Goal: Communication & Community: Answer question/provide support

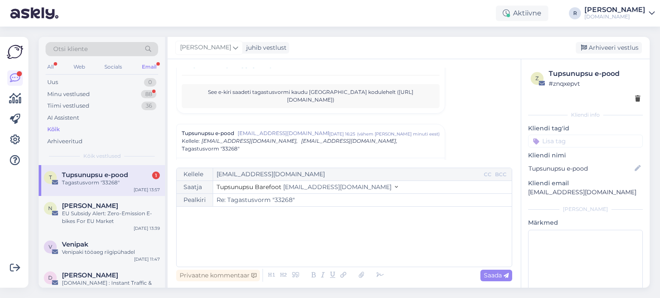
click at [72, 178] on span "Tupsunupsu e-pood" at bounding box center [95, 175] width 66 height 8
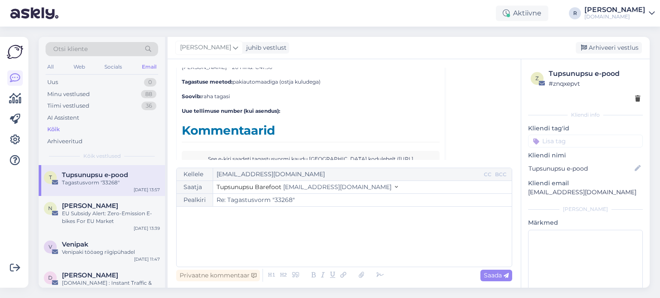
scroll to position [3859, 0]
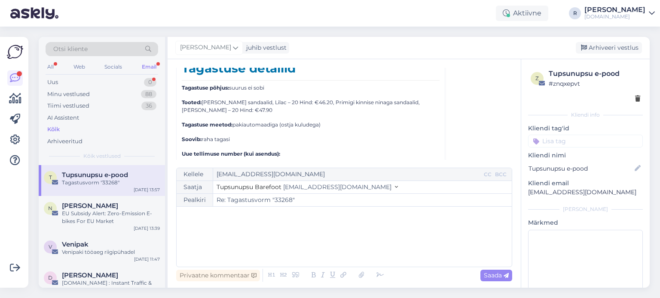
click at [153, 61] on div "Email" at bounding box center [149, 66] width 18 height 11
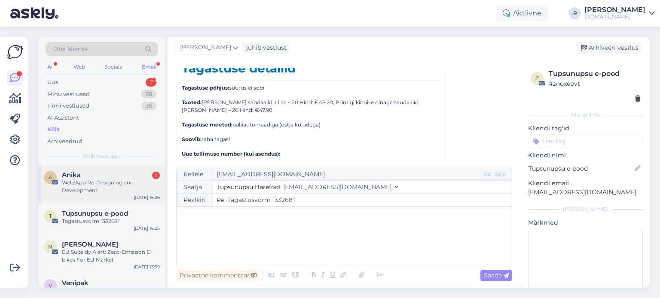
click at [99, 185] on div "Web/App Re-Designing and Development" at bounding box center [111, 186] width 98 height 15
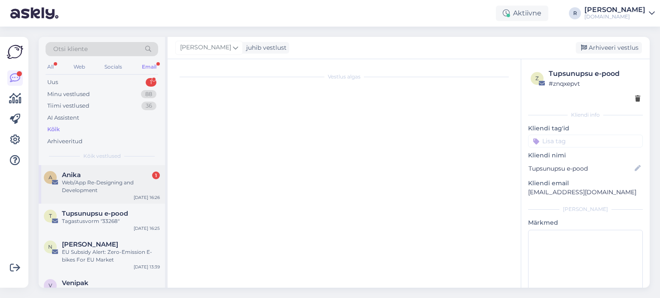
scroll to position [0, 0]
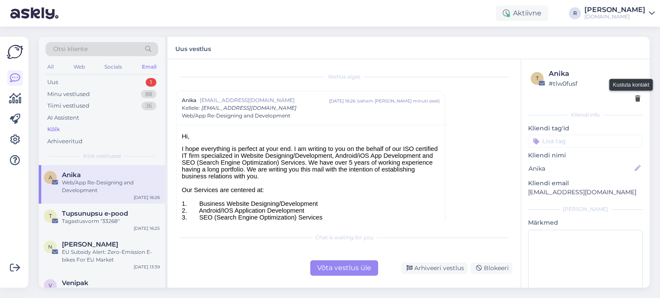
click at [635, 101] on icon at bounding box center [637, 99] width 5 height 6
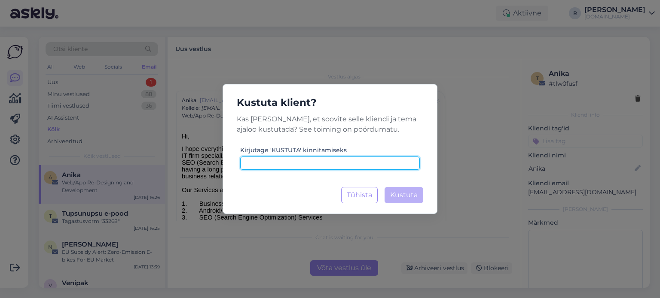
click at [341, 161] on input at bounding box center [329, 163] width 179 height 13
type input "kustuta"
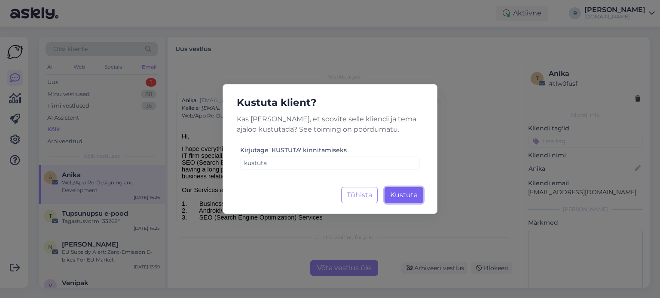
click at [409, 197] on span "Kustuta" at bounding box center [403, 195] width 27 height 8
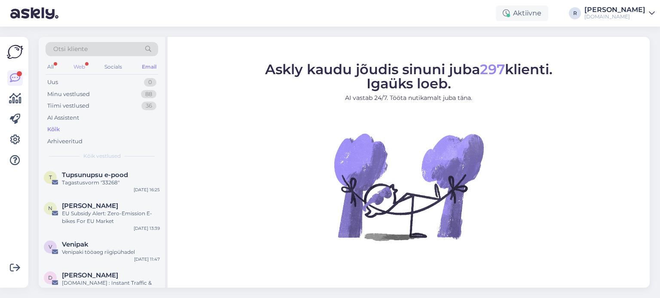
click at [84, 66] on div "Web" at bounding box center [79, 66] width 15 height 11
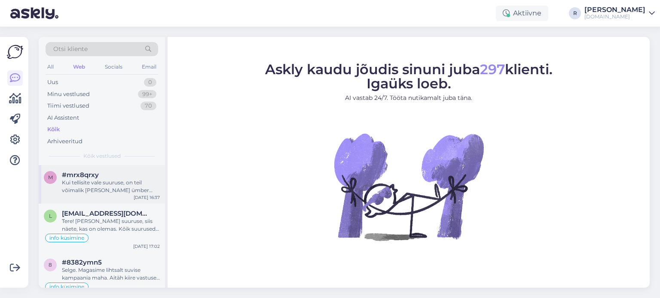
click at [101, 187] on div "Kui tellisite vale suuruse, on teil võimalik [PERSON_NAME] ümber vahetada. Palu…" at bounding box center [111, 186] width 98 height 15
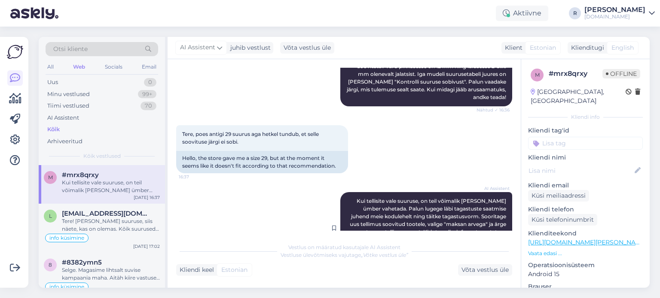
scroll to position [173, 0]
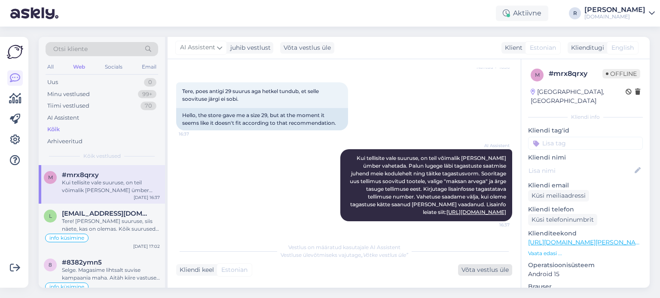
click at [491, 271] on div "Võta vestlus üle" at bounding box center [485, 271] width 54 height 12
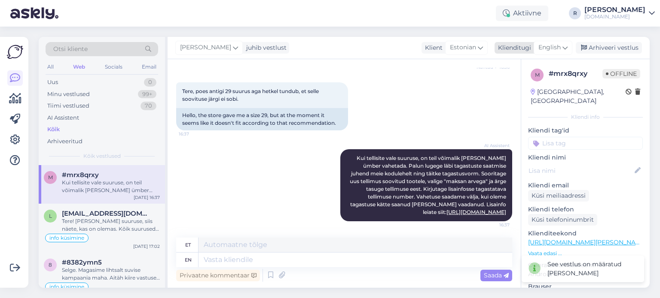
click at [562, 46] on div "English" at bounding box center [552, 48] width 39 height 14
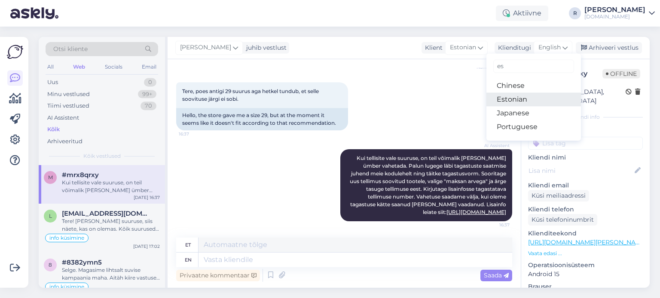
type input "es"
click at [507, 96] on link "Estonian" at bounding box center [533, 100] width 94 height 14
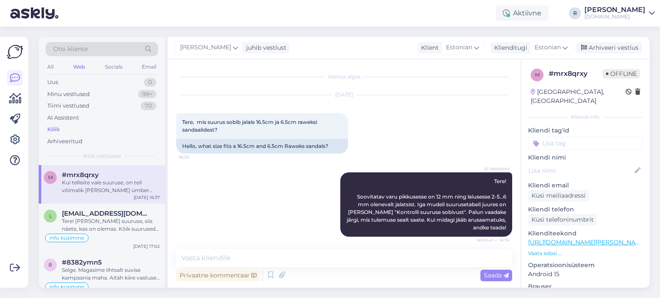
scroll to position [162, 0]
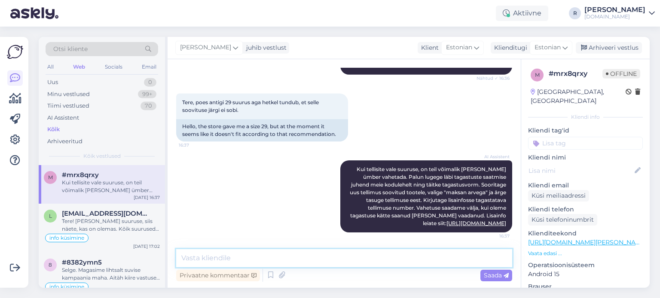
click at [226, 252] on textarea at bounding box center [344, 258] width 336 height 18
type textarea "T"
type textarea "Kas te ostsite [PERSON_NAME] kohapealt?"
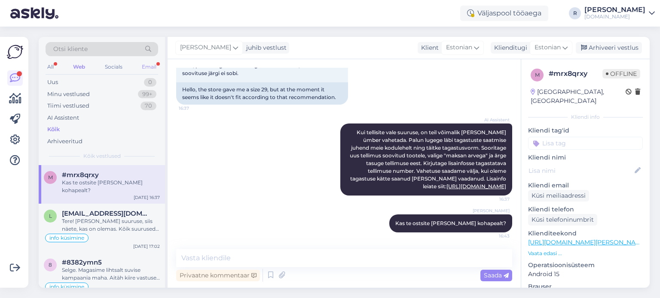
click at [149, 67] on div "Email" at bounding box center [149, 66] width 18 height 11
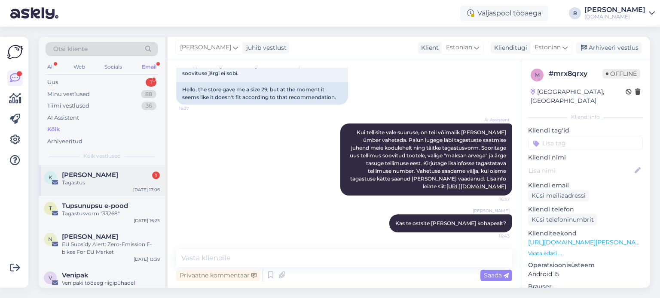
click at [98, 176] on span "[PERSON_NAME]" at bounding box center [90, 175] width 56 height 8
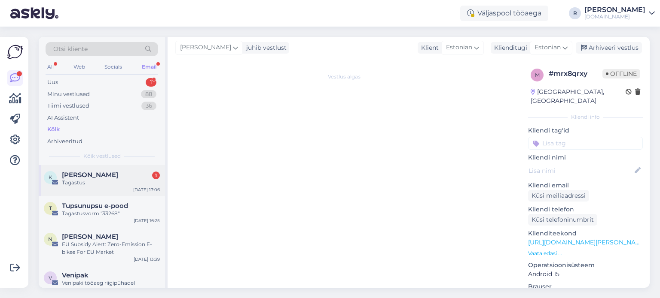
scroll to position [0, 0]
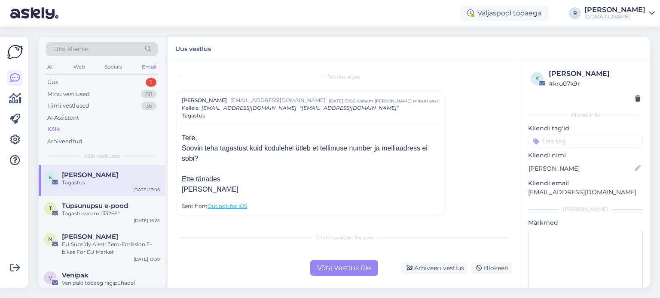
click at [347, 269] on div "Võta vestlus üle" at bounding box center [344, 268] width 68 height 15
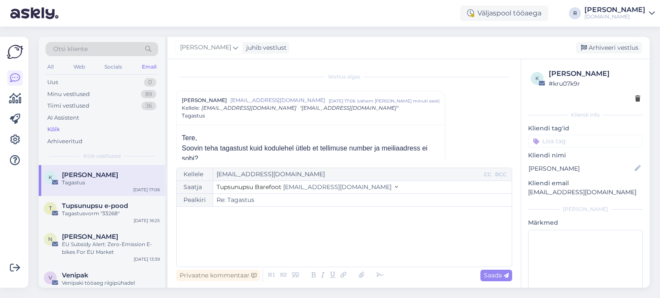
scroll to position [23, 0]
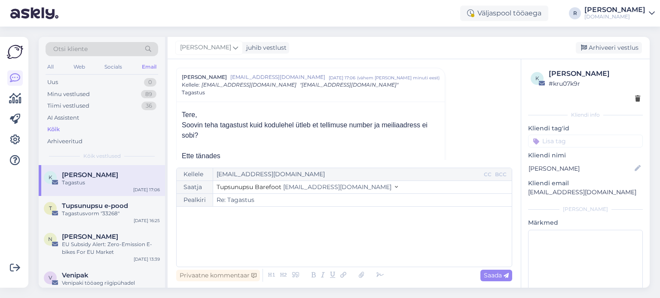
click at [268, 222] on div "﻿" at bounding box center [344, 237] width 326 height 52
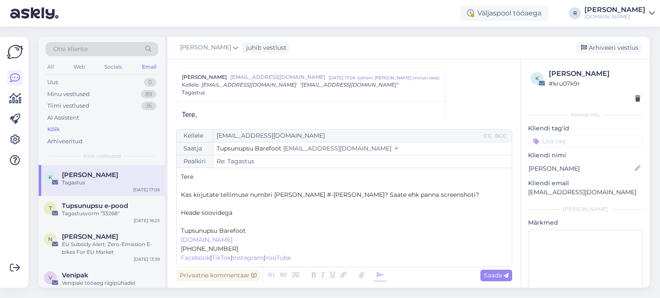
click at [376, 275] on icon at bounding box center [380, 276] width 13 height 12
click at [207, 222] on p "﻿" at bounding box center [344, 222] width 326 height 9
click at [494, 274] on span "Saada" at bounding box center [495, 276] width 25 height 8
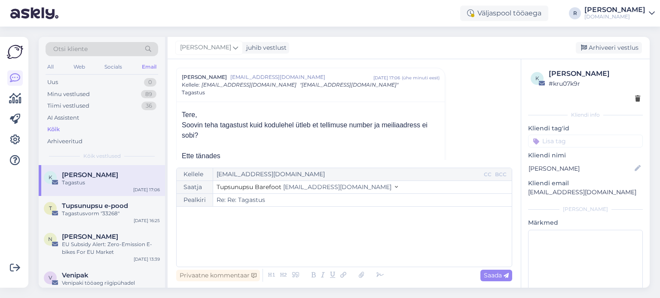
type input "Re: Tagastus"
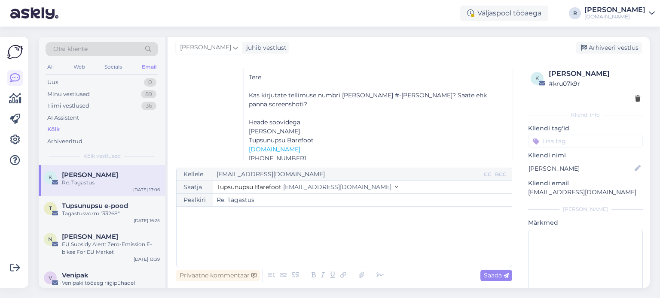
scroll to position [208, 0]
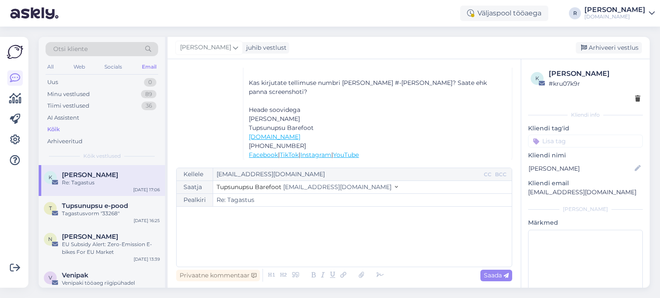
click at [578, 139] on input at bounding box center [585, 141] width 115 height 13
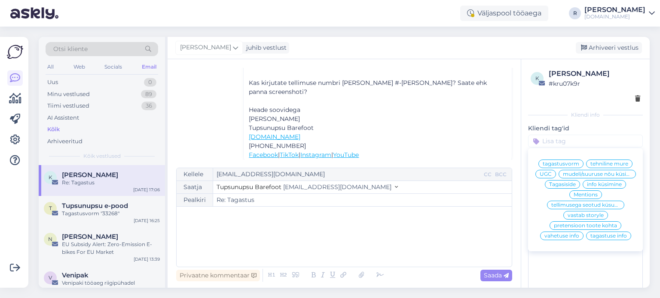
click at [611, 164] on span "tehniline mure" at bounding box center [609, 163] width 38 height 5
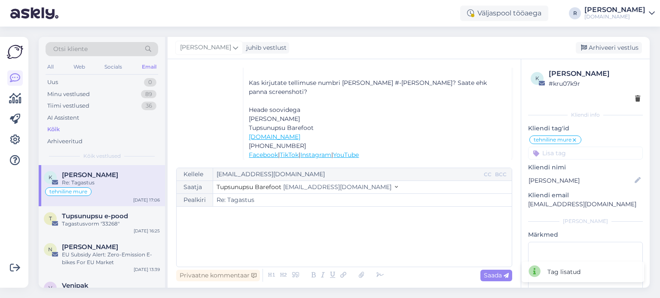
scroll to position [158, 0]
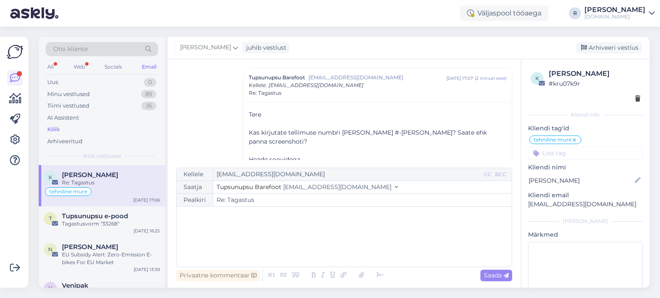
click at [80, 59] on div "Otsi kliente" at bounding box center [102, 51] width 112 height 19
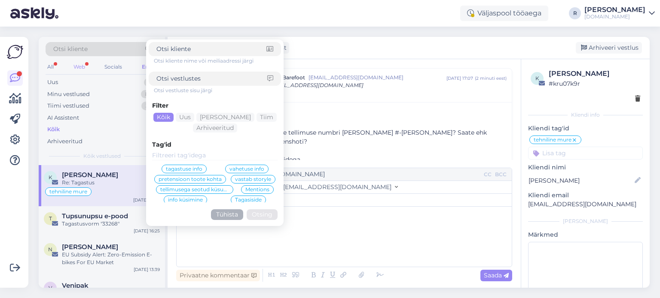
click at [77, 67] on div "Web" at bounding box center [79, 66] width 15 height 11
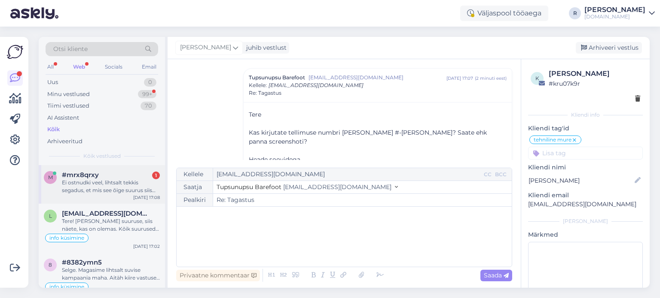
click at [108, 183] on div "Ei ostnudki veel, lihtsalt tekkis segadus, et mis see õige suurus siis võiks ol…" at bounding box center [111, 186] width 98 height 15
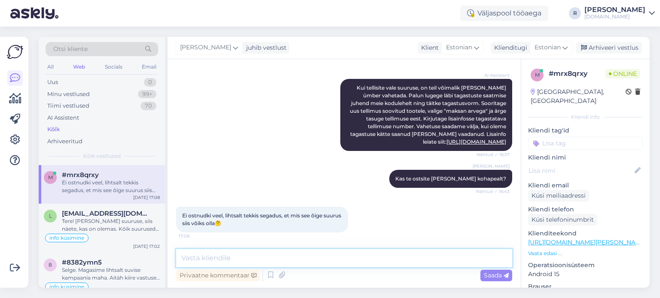
click at [222, 258] on textarea at bounding box center [344, 258] width 336 height 18
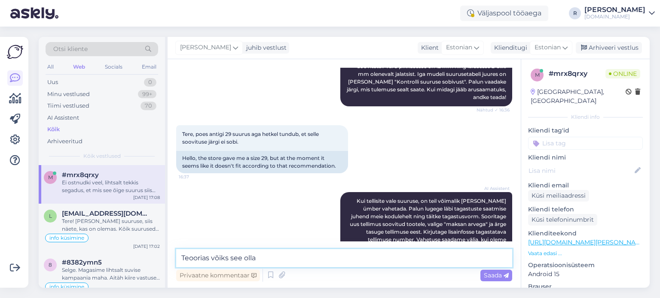
scroll to position [29, 0]
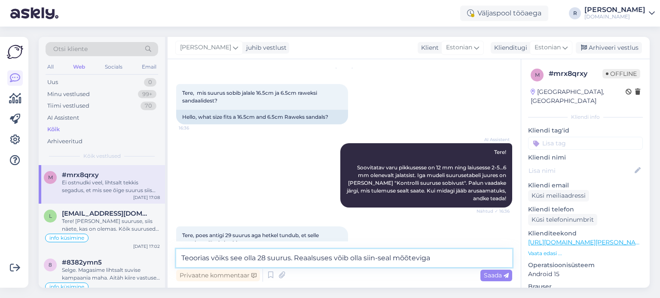
click at [362, 259] on textarea "Teoorias võiks see olla 28 suurus. Reaalsuses võib olla siin-seal mõõteviga" at bounding box center [344, 258] width 336 height 18
click at [464, 255] on textarea "Teoorias võiks see olla 28 suurus. Reaalsuses võib olla aga siin-seal mõõteviga" at bounding box center [344, 258] width 336 height 18
type textarea "Teoorias võiks see olla 28 suurus. Reaalsuses võib olla aga siin-seal mõõteviga."
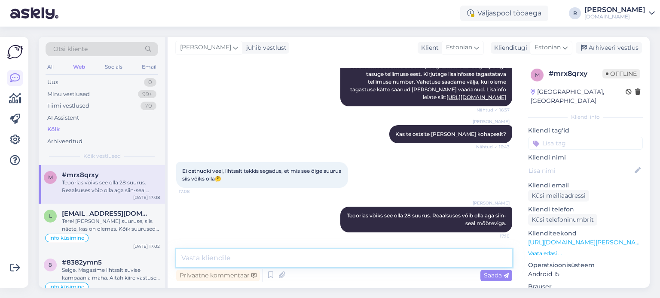
click at [252, 259] on textarea at bounding box center [344, 258] width 336 height 18
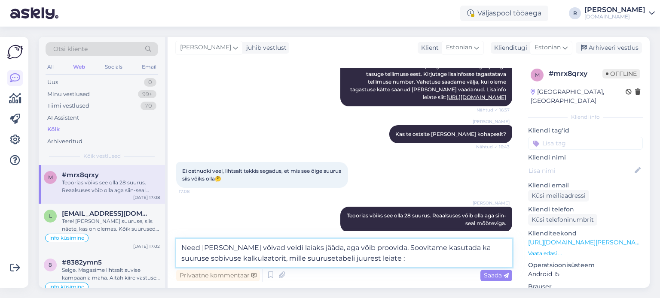
type textarea "Need [PERSON_NAME] võivad veidi laiaks jääda, aga võib proovida. Soovitame kasu…"
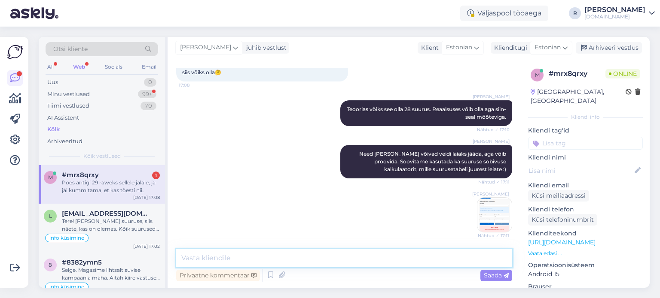
scroll to position [440, 0]
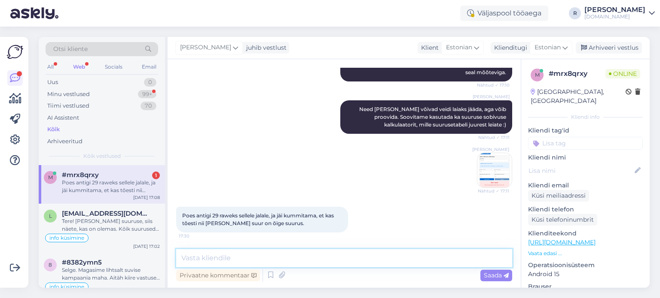
click at [302, 258] on textarea at bounding box center [344, 258] width 336 height 18
click at [250, 256] on textarea at bounding box center [344, 258] width 336 height 18
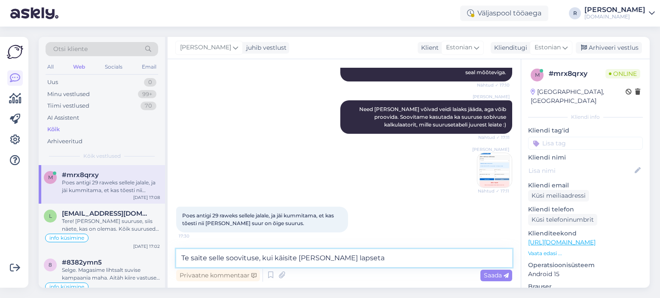
type textarea "Te saite selle soovituse, kui käisite [PERSON_NAME] lapseta?"
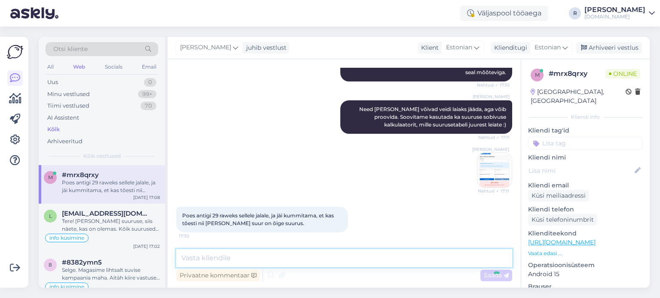
scroll to position [477, 0]
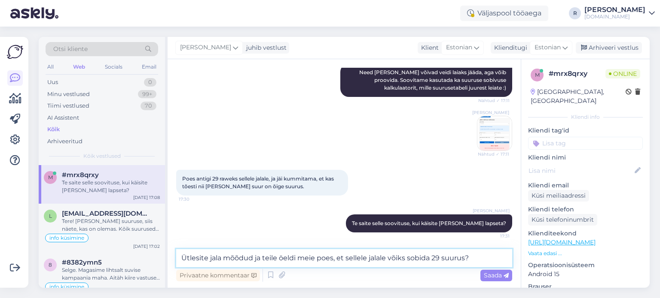
drag, startPoint x: 210, startPoint y: 260, endPoint x: 174, endPoint y: 260, distance: 35.6
click at [174, 260] on div "Vestlus algas [DATE] Tere, mis suurus sobib jalale 16.5cm ja 6.5cm raweksi sand…" at bounding box center [343, 173] width 353 height 229
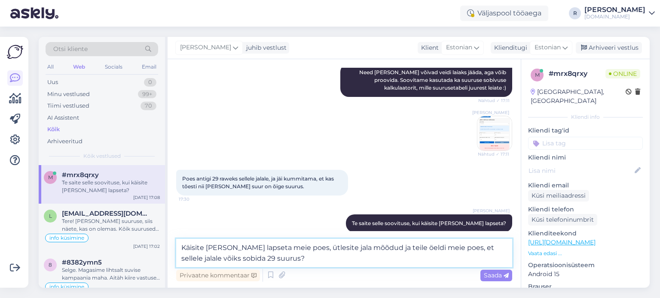
click at [438, 251] on textarea "Käisite [PERSON_NAME] lapseta meie poes, ütlesite jala mõõdud ja teile öeldi me…" at bounding box center [344, 253] width 336 height 28
type textarea "Käisite [PERSON_NAME] lapseta meie poes, ütlesite jala mõõdud ja teile öeldi, e…"
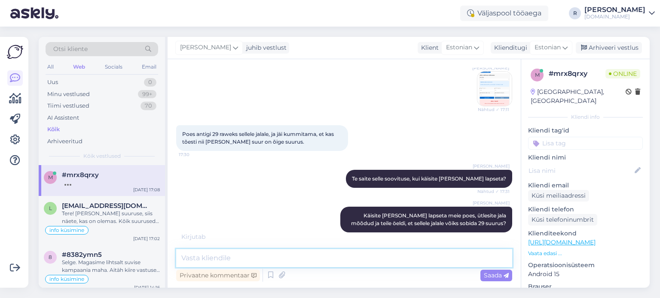
scroll to position [531, 0]
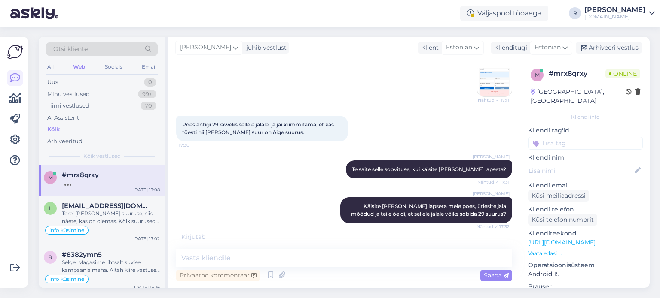
click at [596, 137] on input at bounding box center [585, 143] width 115 height 13
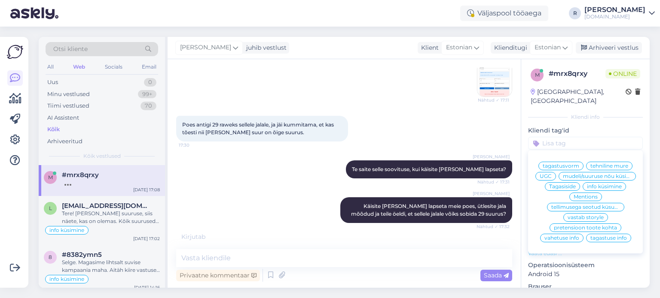
click at [593, 176] on span "mudeli/suuruse nõu küsimine" at bounding box center [596, 176] width 69 height 5
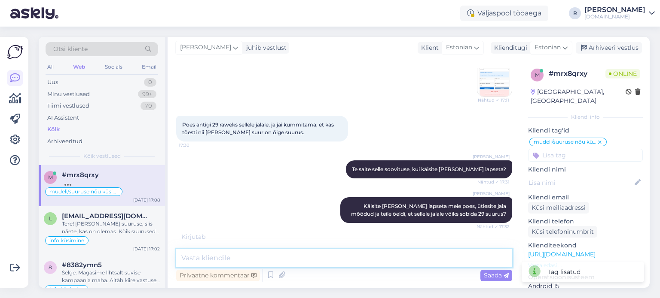
click at [281, 257] on textarea at bounding box center [344, 258] width 336 height 18
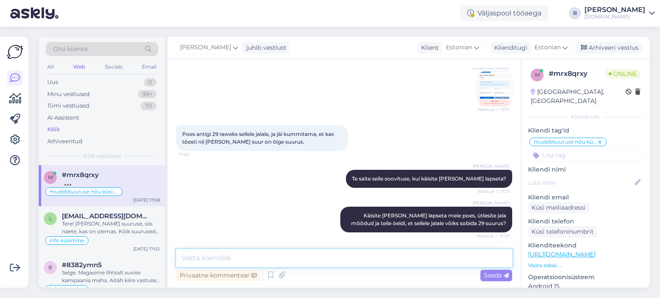
scroll to position [558, 0]
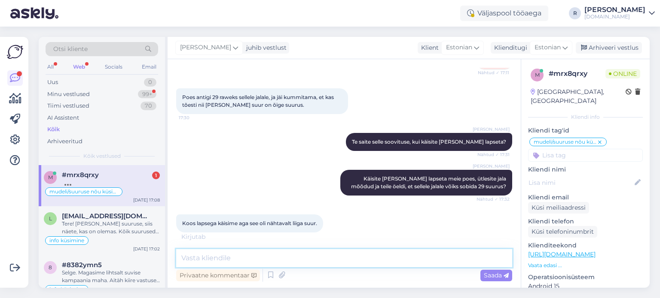
click at [283, 255] on textarea at bounding box center [344, 258] width 336 height 18
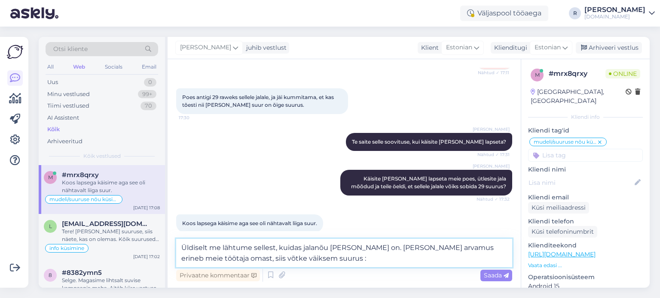
type textarea "Üldiselt me lähtume sellest, kuidas jalanõu [PERSON_NAME] on. [PERSON_NAME] arv…"
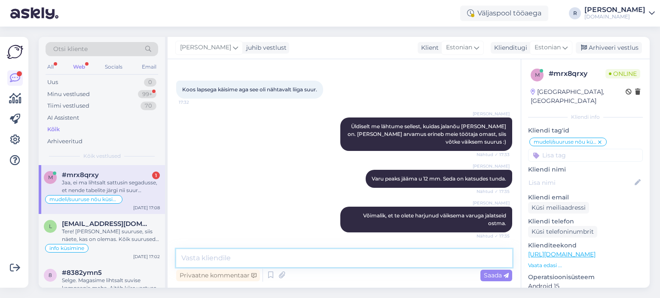
scroll to position [745, 0]
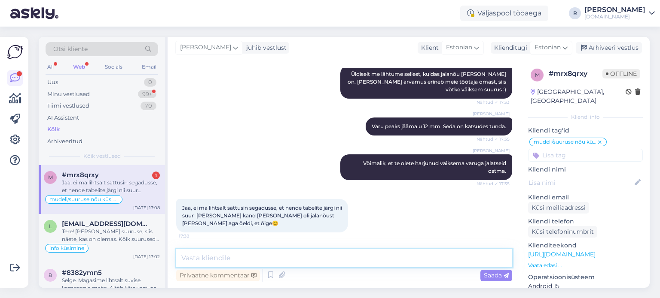
click at [282, 256] on textarea at bounding box center [344, 258] width 336 height 18
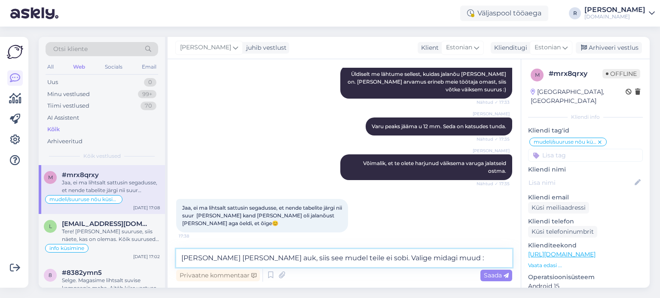
type textarea "[PERSON_NAME] [PERSON_NAME] auk, siis see mudel teile ei sobi. Valige midagi mu…"
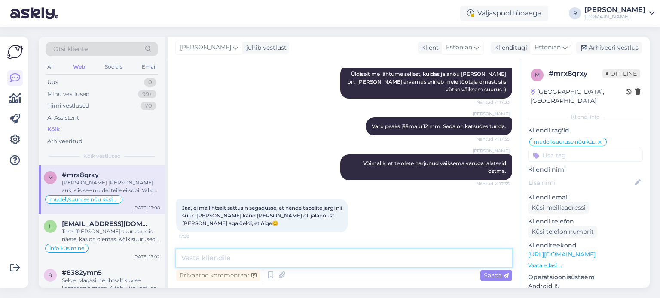
scroll to position [789, 0]
